Goal: Find specific page/section: Find specific page/section

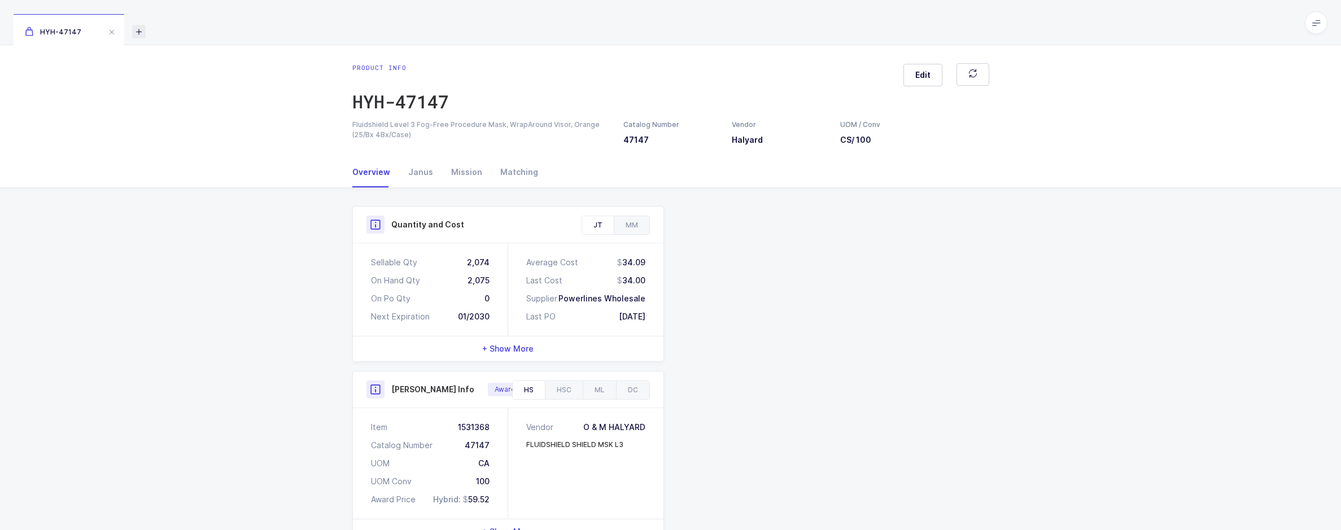
click at [142, 28] on icon at bounding box center [139, 32] width 14 height 14
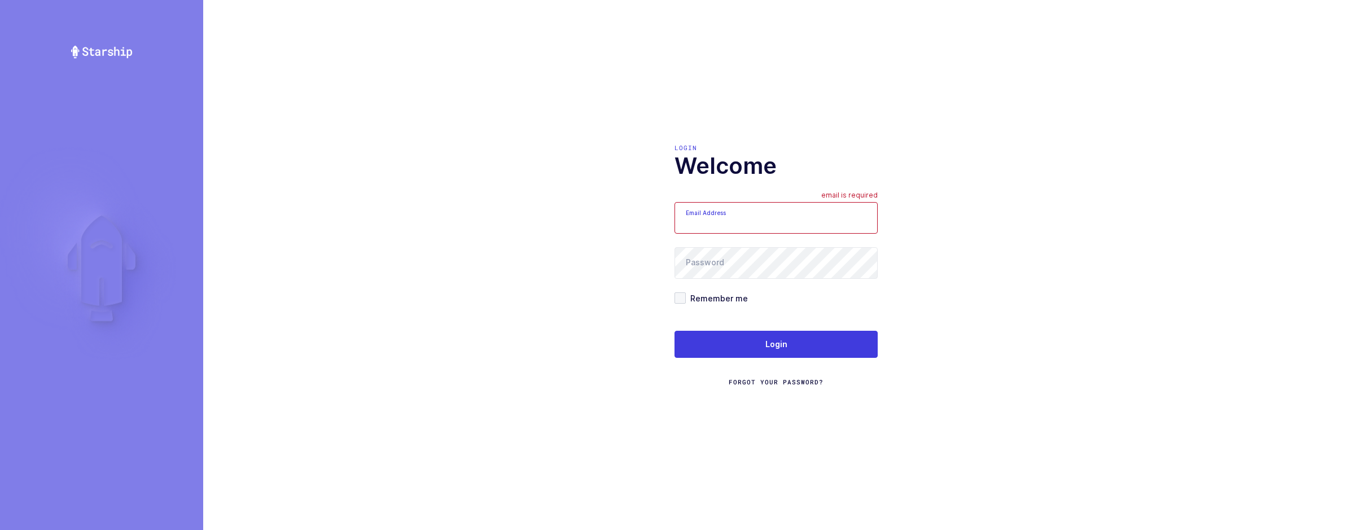
click at [739, 128] on div "Login Welcome Email Address email is required Password Remember me Login Forgot…" at bounding box center [776, 265] width 1146 height 530
type input "[EMAIL_ADDRESS][DOMAIN_NAME]"
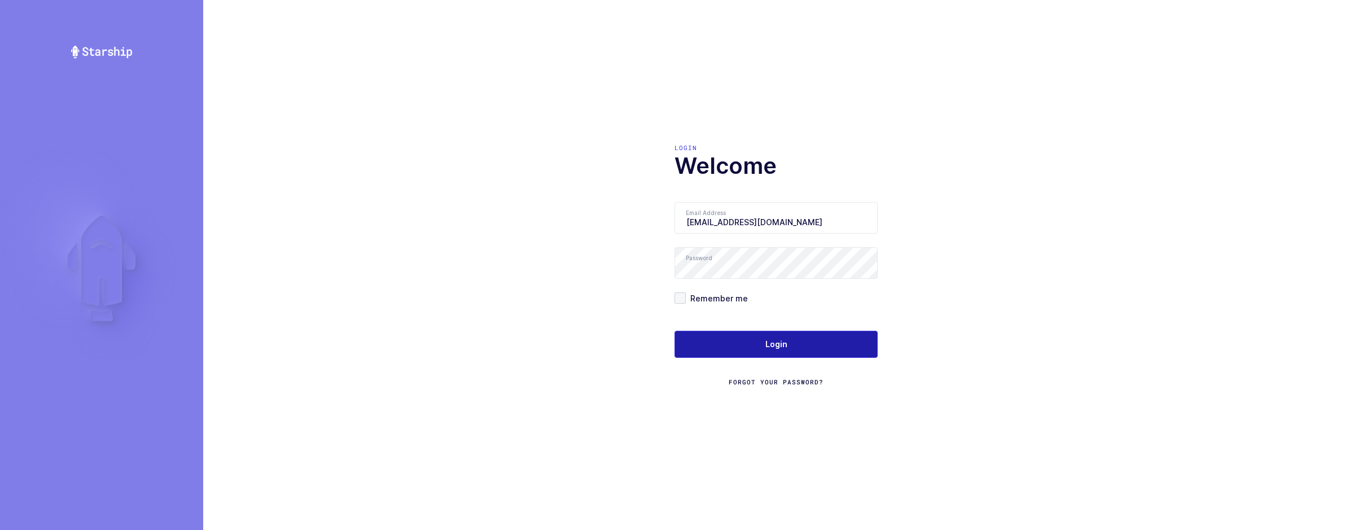
click at [784, 350] on span "Login" at bounding box center [777, 344] width 22 height 11
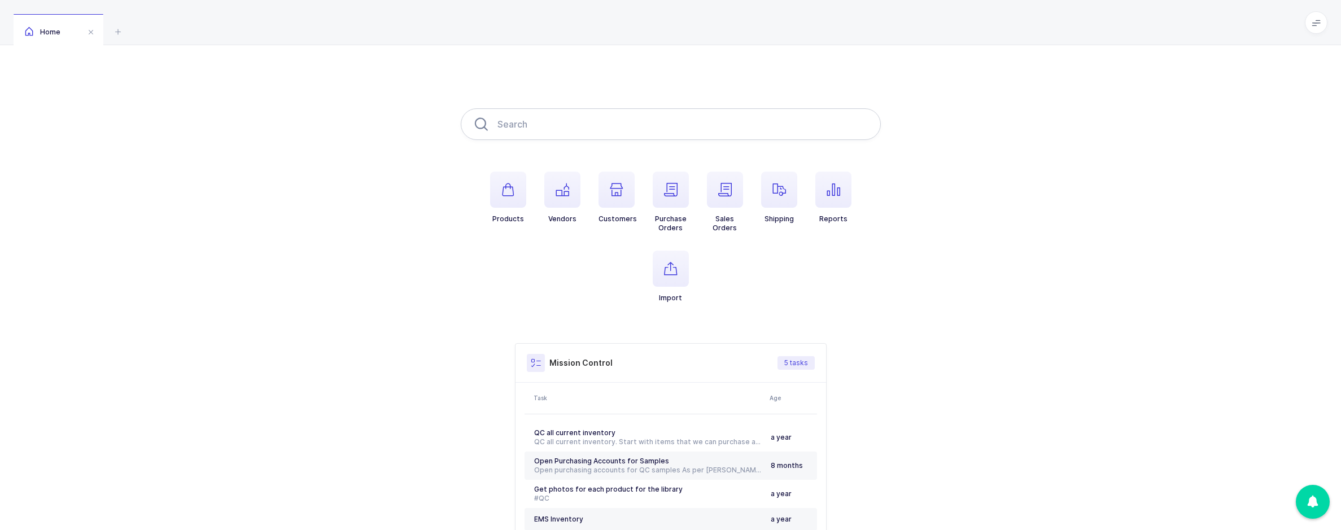
click at [569, 134] on input "text" at bounding box center [671, 124] width 420 height 32
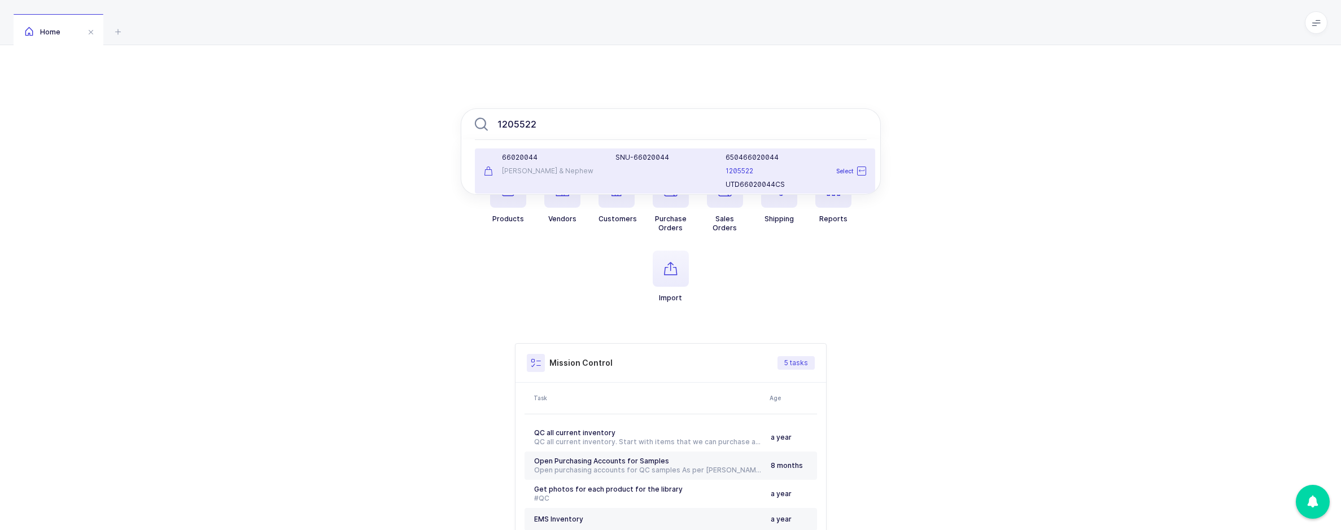
type input "1205522"
click at [610, 179] on div "SNU-66020044" at bounding box center [664, 171] width 110 height 36
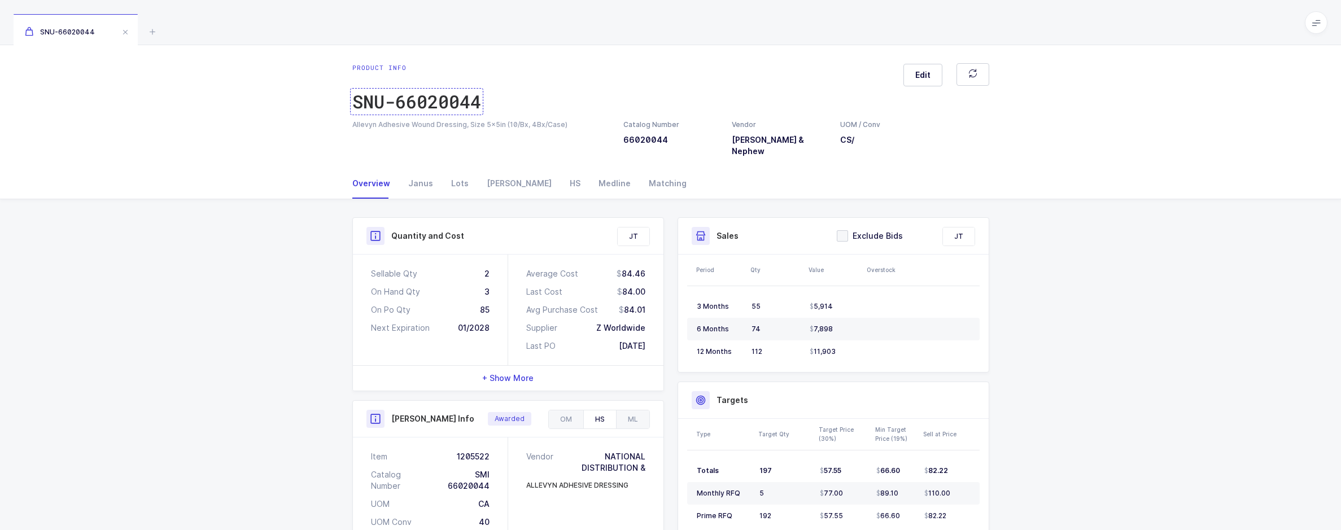
click at [439, 98] on div "SNU-66020044" at bounding box center [416, 101] width 129 height 23
